Goal: Task Accomplishment & Management: Manage account settings

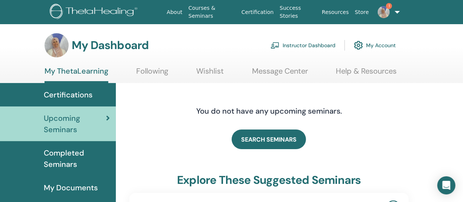
click at [214, 11] on link "Courses & Seminars" at bounding box center [211, 12] width 53 height 22
click at [315, 46] on link "Instructor Dashboard" at bounding box center [302, 45] width 65 height 17
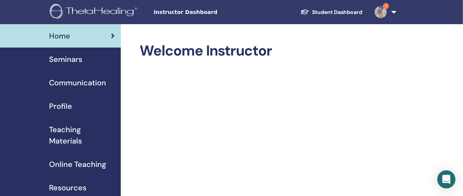
click at [66, 60] on span "Seminars" at bounding box center [65, 59] width 33 height 11
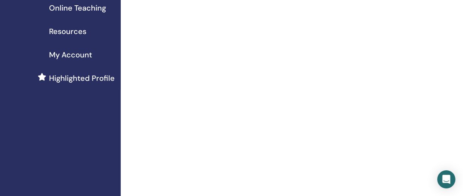
scroll to position [187, 0]
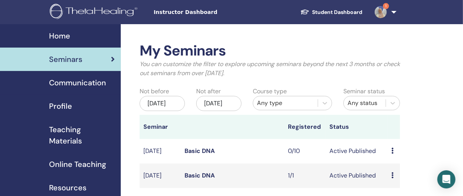
click at [392, 178] on icon at bounding box center [392, 175] width 2 height 6
click at [392, 190] on link "Preview" at bounding box center [394, 188] width 21 height 8
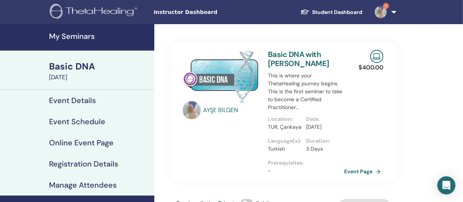
click at [391, 9] on link "1" at bounding box center [384, 12] width 31 height 24
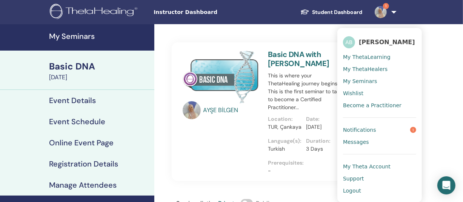
click at [353, 83] on span "My Seminars" at bounding box center [360, 81] width 34 height 7
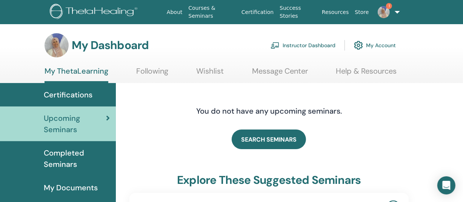
click at [306, 44] on link "Instructor Dashboard" at bounding box center [302, 45] width 65 height 17
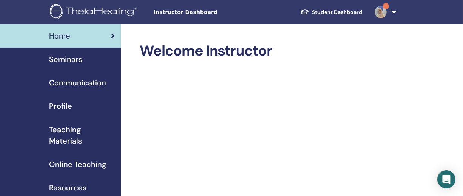
click at [59, 59] on span "Seminars" at bounding box center [65, 59] width 33 height 11
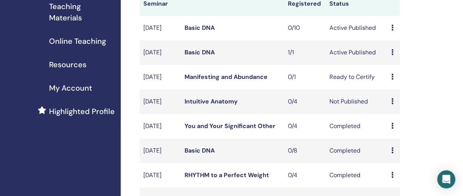
scroll to position [120, 0]
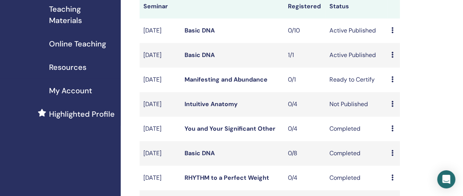
click at [194, 59] on link "Basic DNA" at bounding box center [200, 55] width 30 height 8
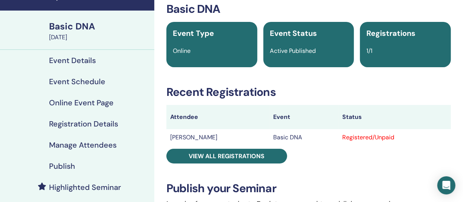
scroll to position [38, 0]
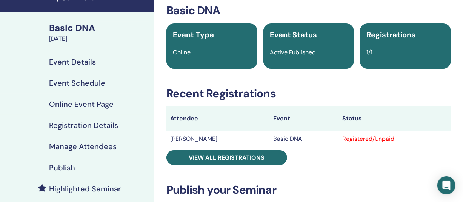
click at [88, 147] on h4 "Manage Attendees" at bounding box center [83, 146] width 68 height 9
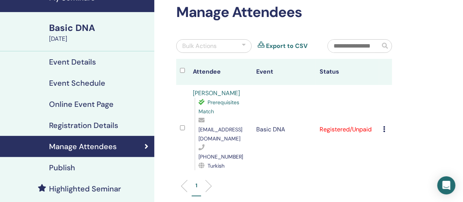
click at [183, 126] on div at bounding box center [182, 129] width 5 height 11
click at [385, 125] on div "Cancel Registration Do not auto-certify Mark as Paid Mark as Unpaid Mark as Abs…" at bounding box center [385, 129] width 5 height 9
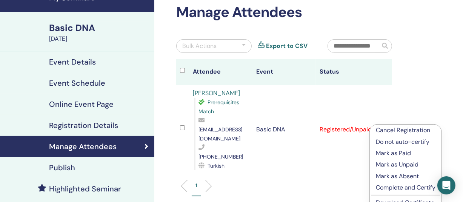
click at [384, 152] on p "Mark as Paid" at bounding box center [406, 153] width 60 height 9
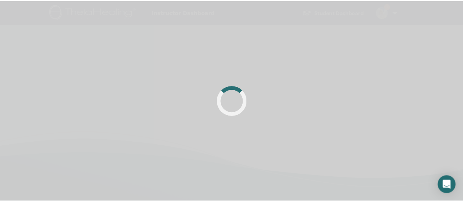
scroll to position [38, 0]
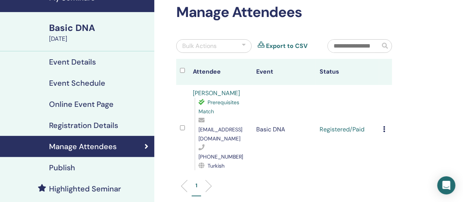
click at [382, 126] on td "Cancel Registration Do not auto-certify Mark as Paid Mark as Unpaid Mark as Abs…" at bounding box center [385, 129] width 13 height 89
click at [384, 126] on icon at bounding box center [384, 129] width 2 height 6
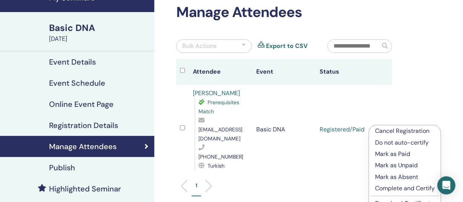
click at [402, 188] on p "Complete and Certify" at bounding box center [405, 188] width 60 height 9
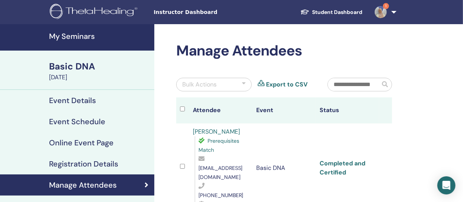
click at [347, 159] on link "Completed and Certified" at bounding box center [342, 167] width 46 height 17
